Goal: Complete application form

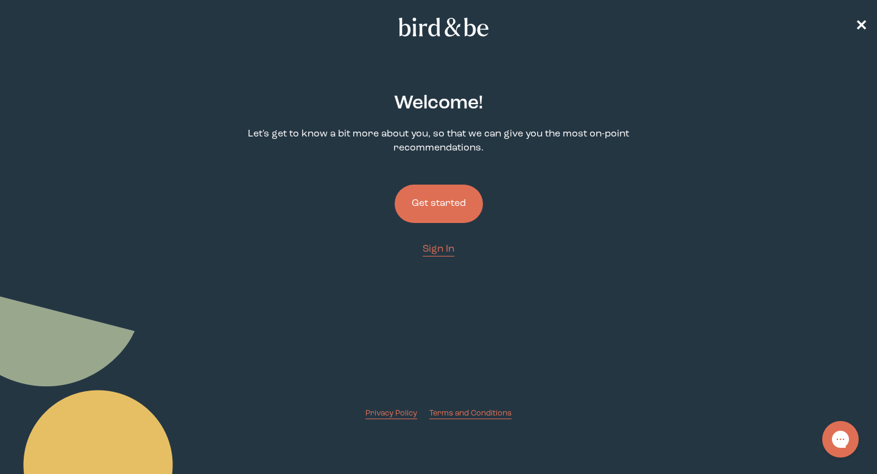
click at [431, 204] on button "Get started" at bounding box center [439, 204] width 88 height 38
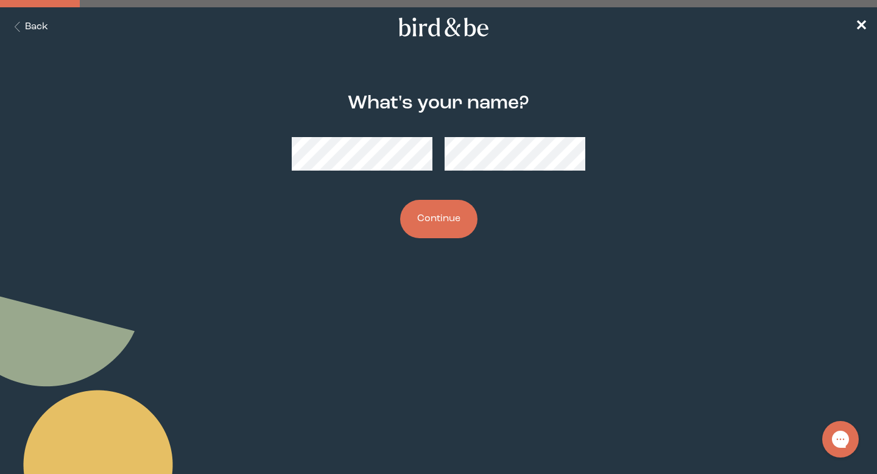
click at [435, 218] on button "Continue" at bounding box center [438, 219] width 77 height 38
click at [438, 210] on button "Continue" at bounding box center [438, 219] width 77 height 38
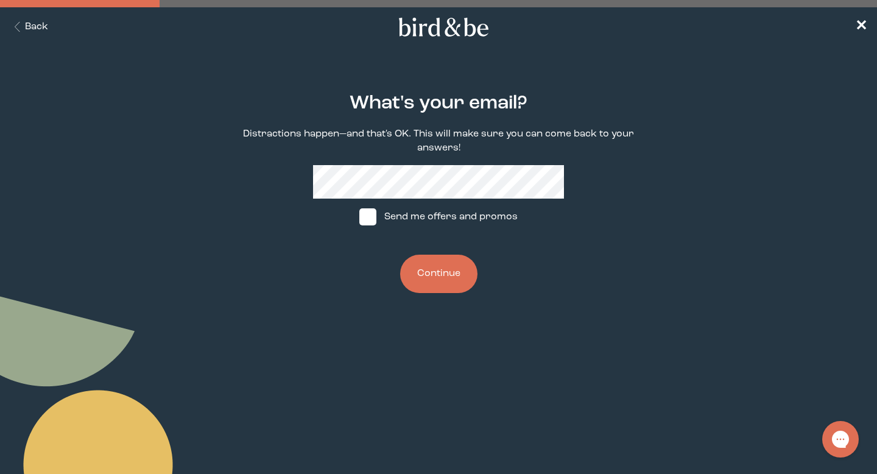
click at [445, 279] on button "Continue" at bounding box center [438, 274] width 77 height 38
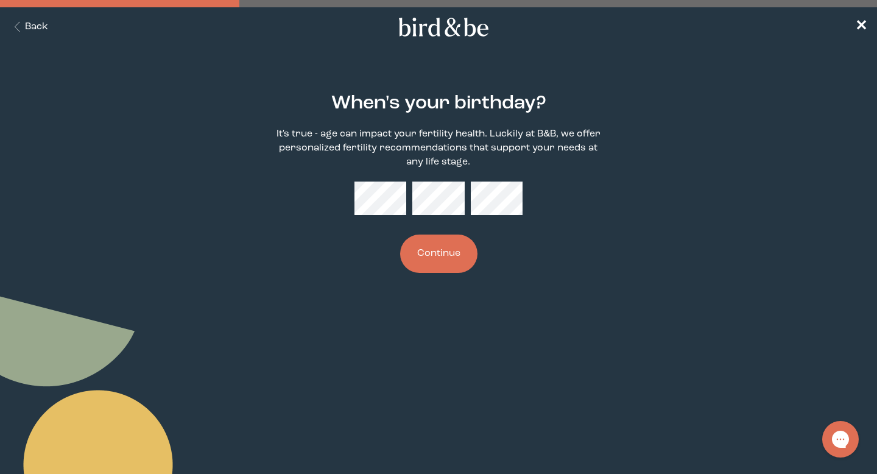
click at [442, 247] on button "Continue" at bounding box center [438, 253] width 77 height 38
click at [438, 262] on button "Continue" at bounding box center [438, 253] width 77 height 38
click at [434, 258] on button "Continue" at bounding box center [438, 253] width 77 height 38
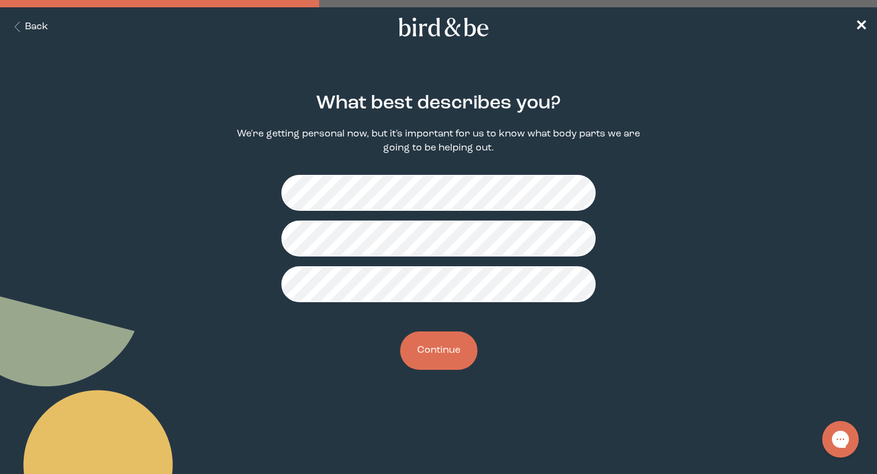
click at [440, 347] on button "Continue" at bounding box center [438, 350] width 77 height 38
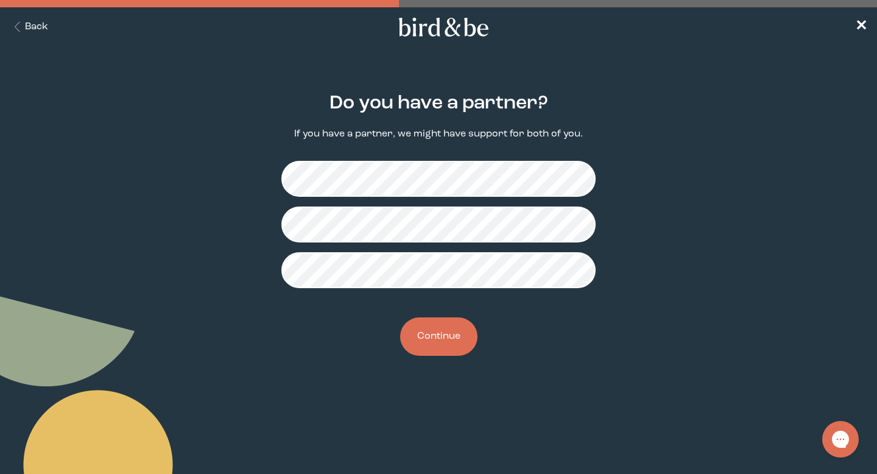
click at [450, 353] on button "Continue" at bounding box center [438, 336] width 77 height 38
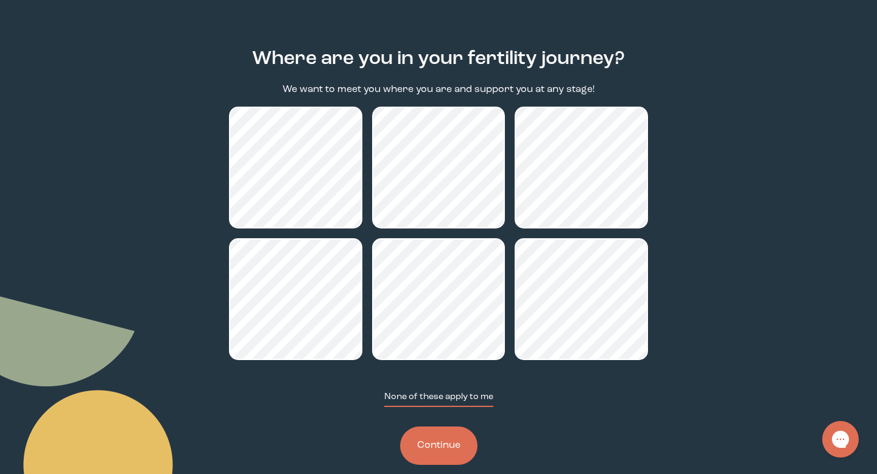
scroll to position [65, 0]
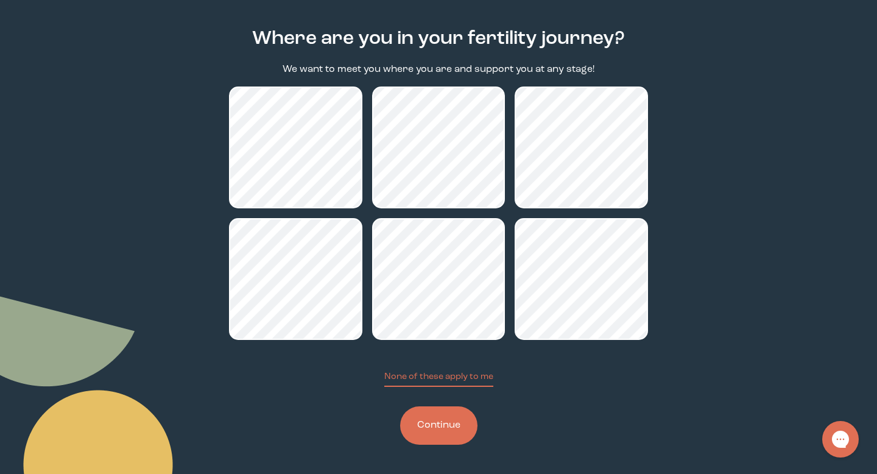
click at [459, 434] on button "Continue" at bounding box center [438, 425] width 77 height 38
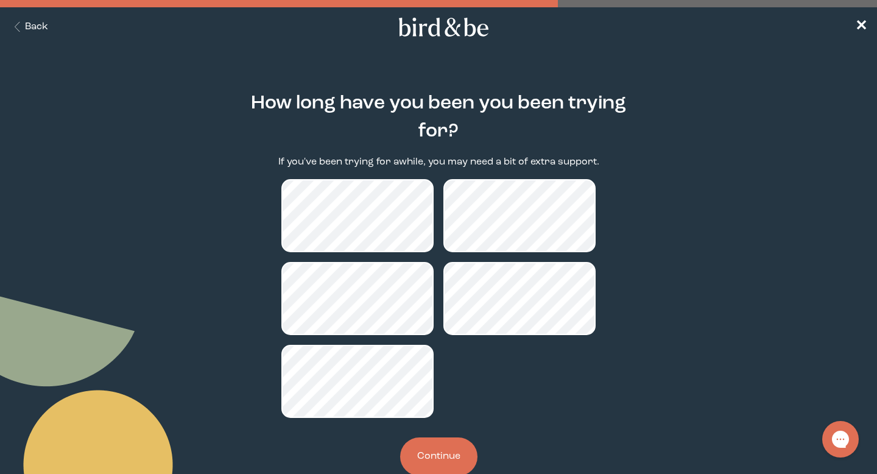
click at [456, 448] on button "Continue" at bounding box center [438, 456] width 77 height 38
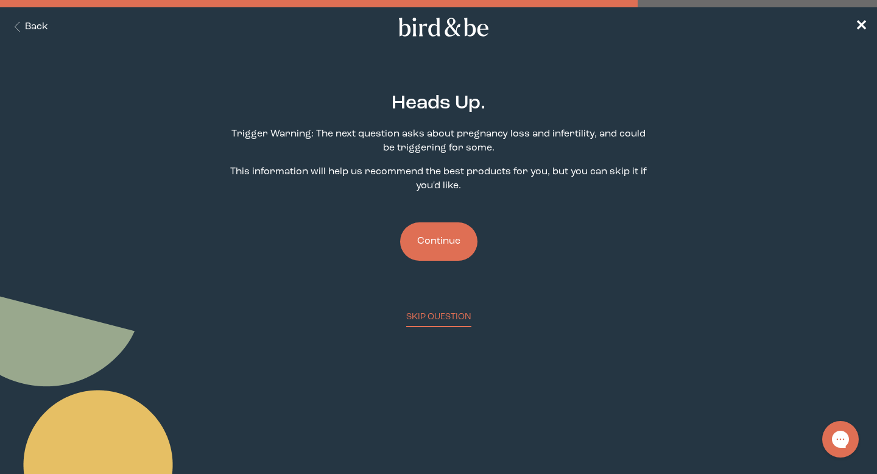
click at [457, 242] on button "Continue" at bounding box center [438, 241] width 77 height 38
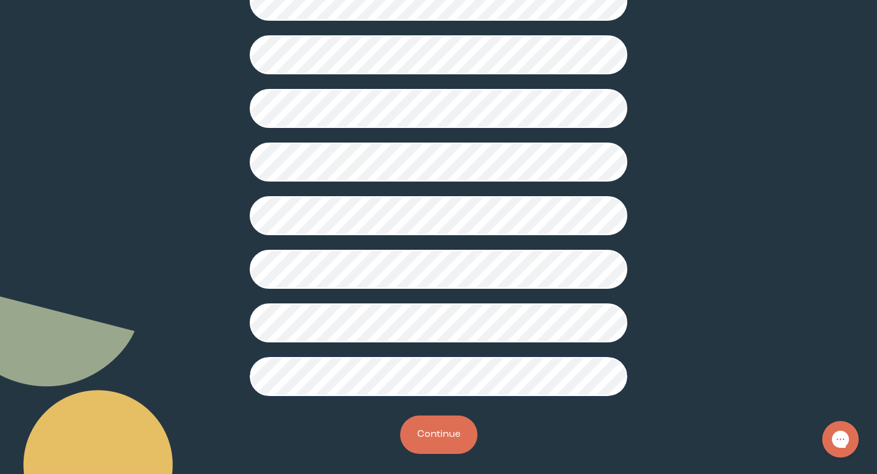
scroll to position [284, 0]
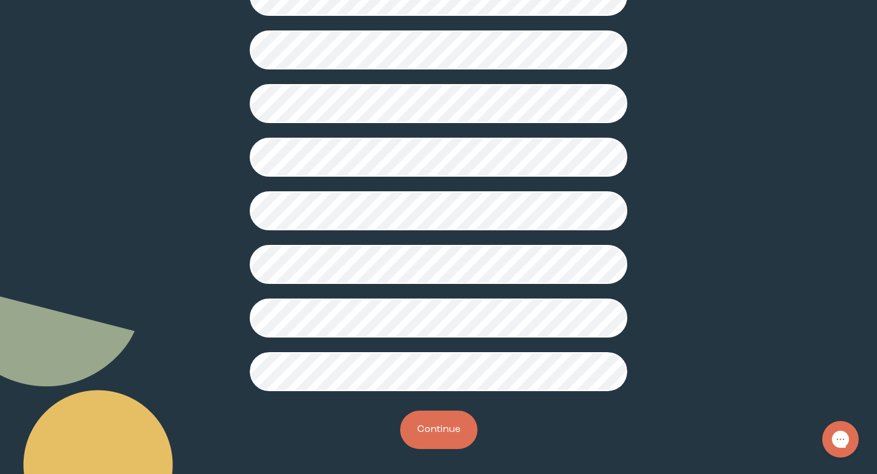
click at [430, 439] on button "Continue" at bounding box center [438, 430] width 77 height 38
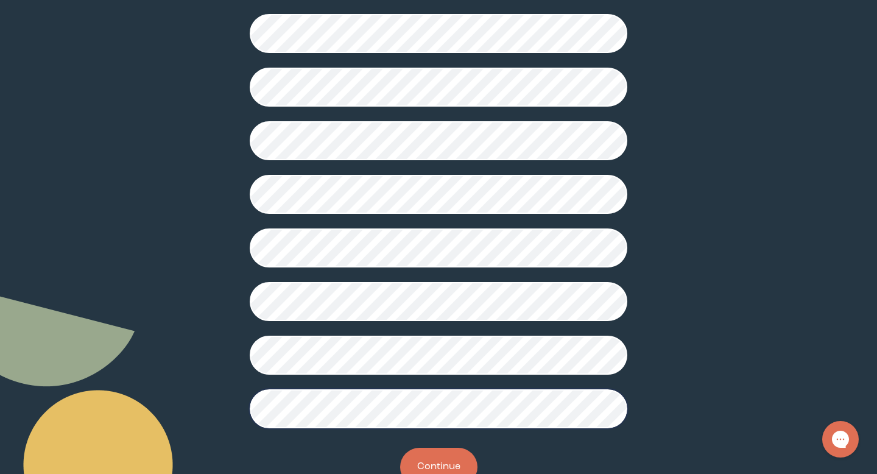
scroll to position [288, 0]
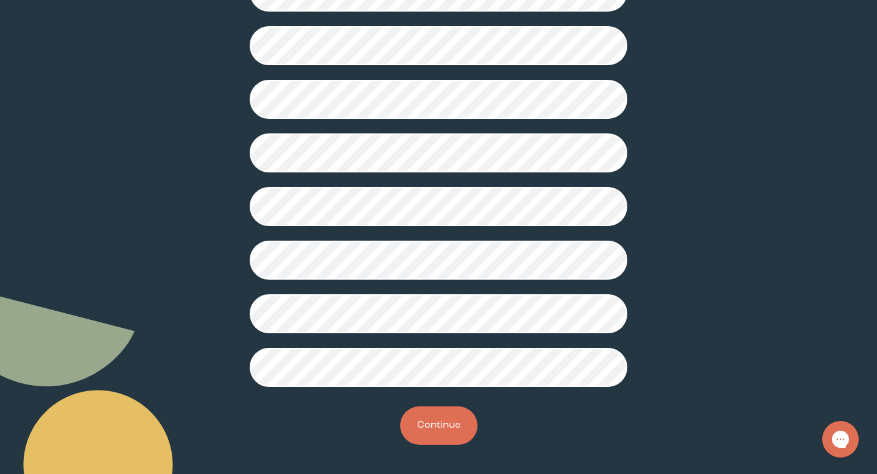
click at [433, 432] on button "Continue" at bounding box center [438, 425] width 77 height 38
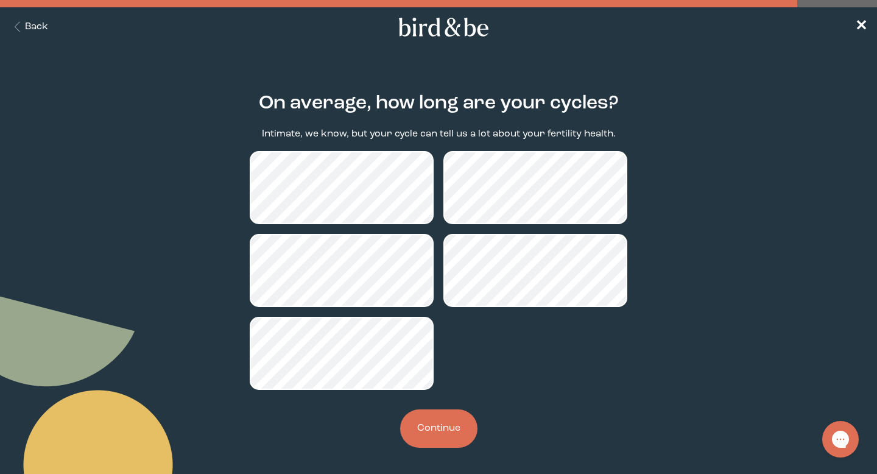
click at [452, 441] on button "Continue" at bounding box center [438, 428] width 77 height 38
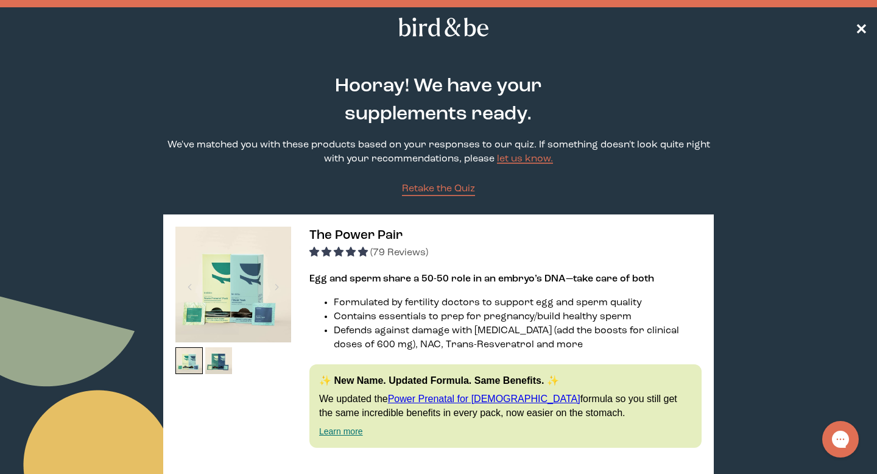
click at [864, 24] on span "✕" at bounding box center [861, 27] width 12 height 15
